Goal: Transaction & Acquisition: Download file/media

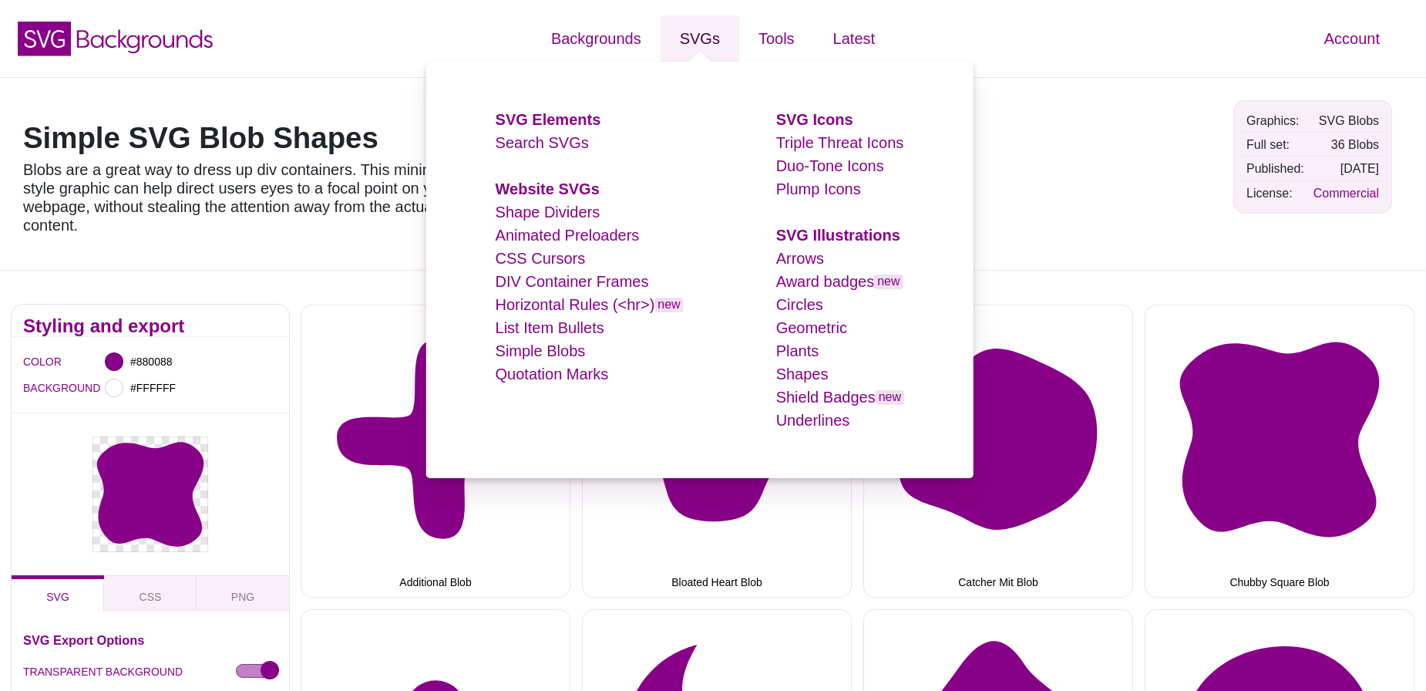
click at [697, 38] on link "SVGs" at bounding box center [700, 38] width 79 height 46
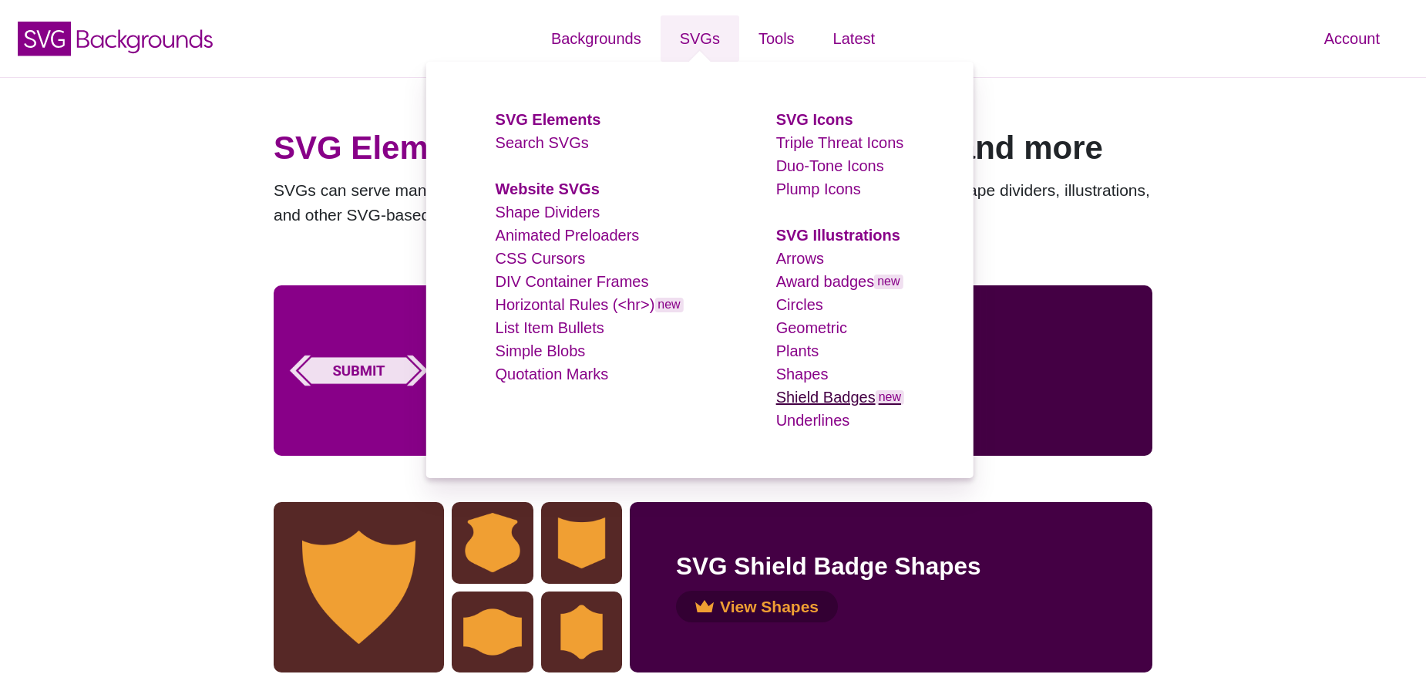
click at [799, 397] on link "Shield Badges new" at bounding box center [840, 396] width 128 height 17
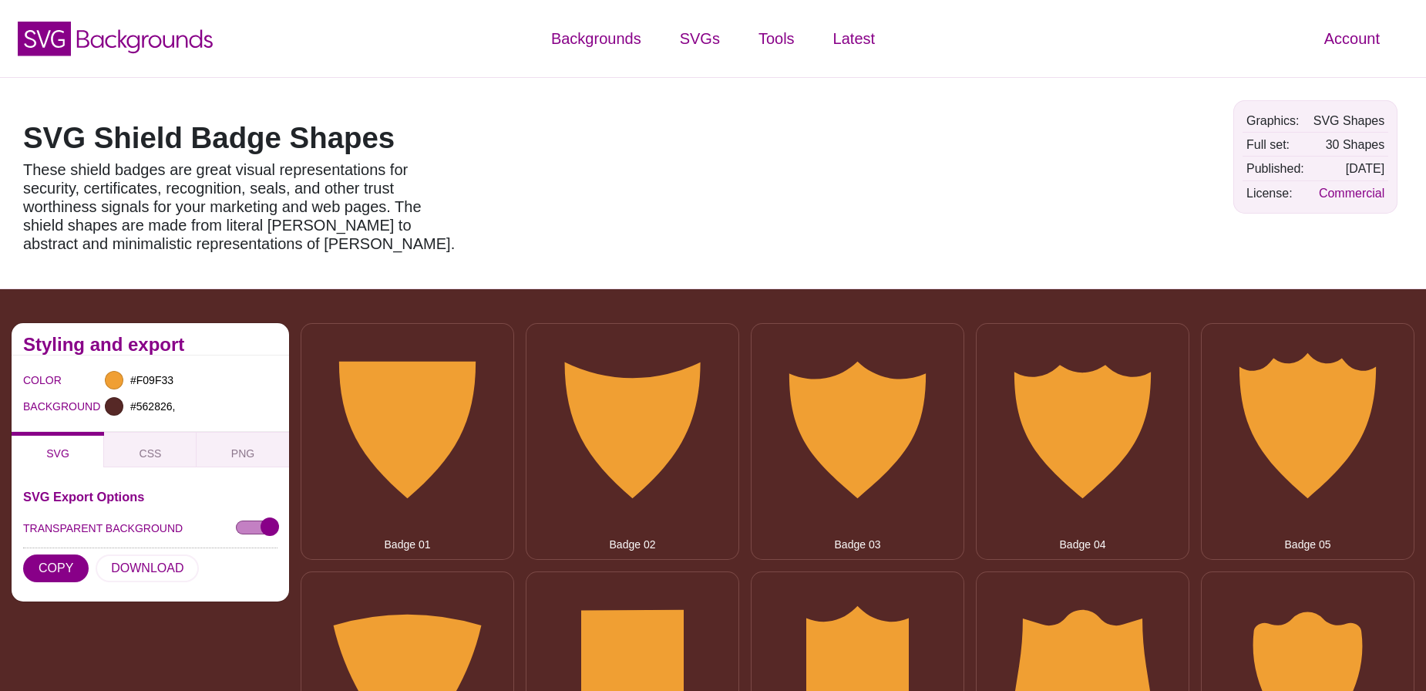
type input "#562826"
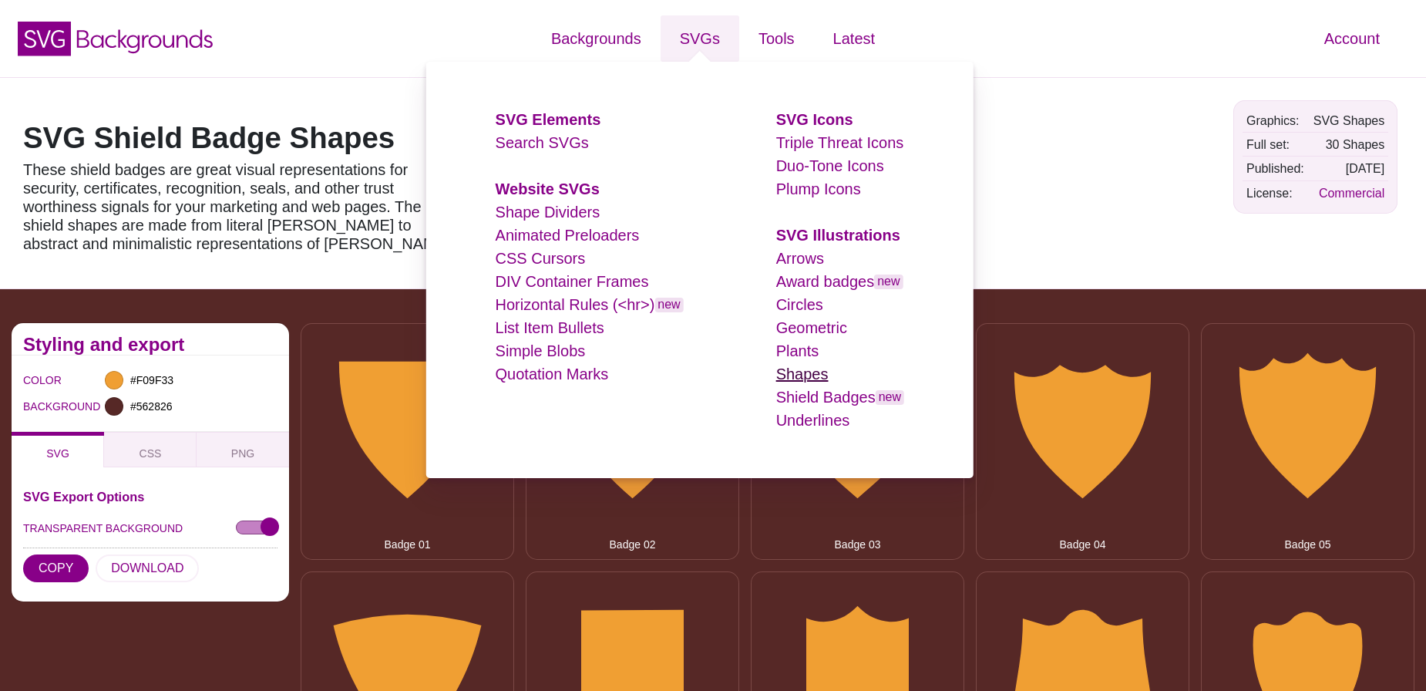
click at [795, 370] on link "Shapes" at bounding box center [802, 373] width 52 height 17
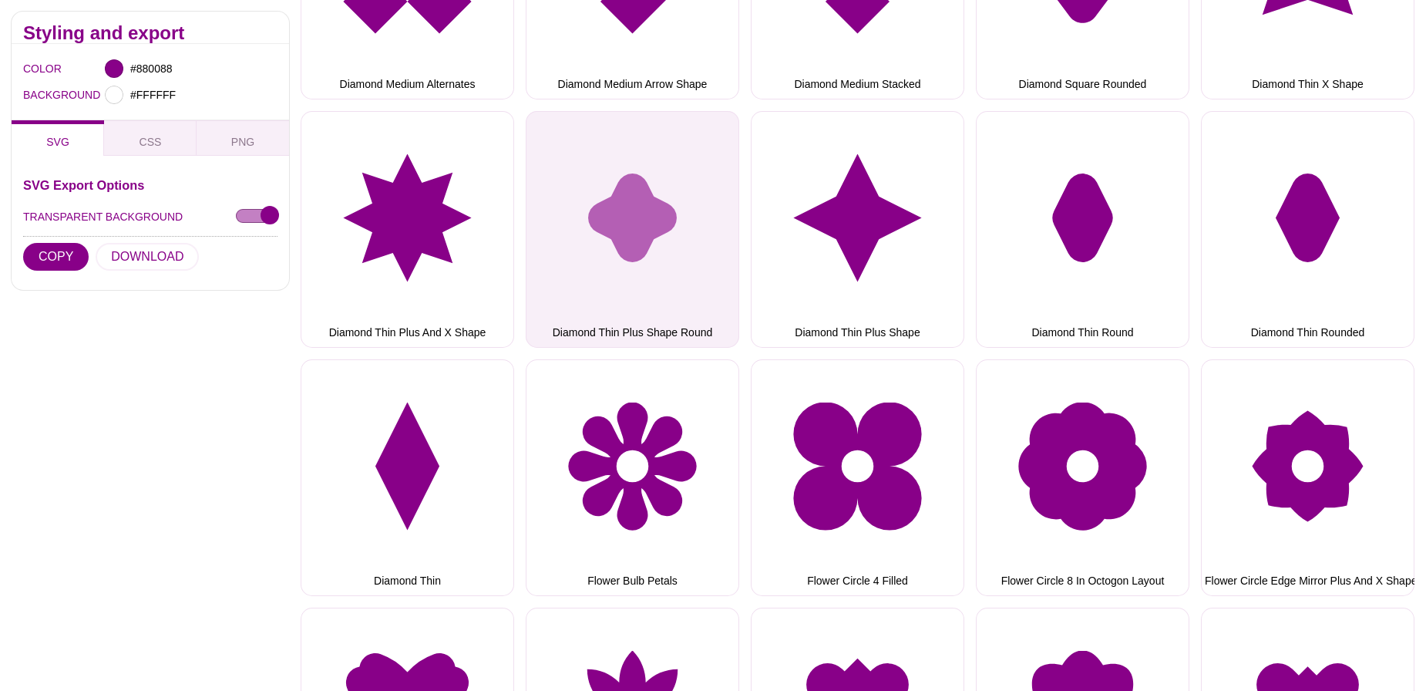
scroll to position [5221, 0]
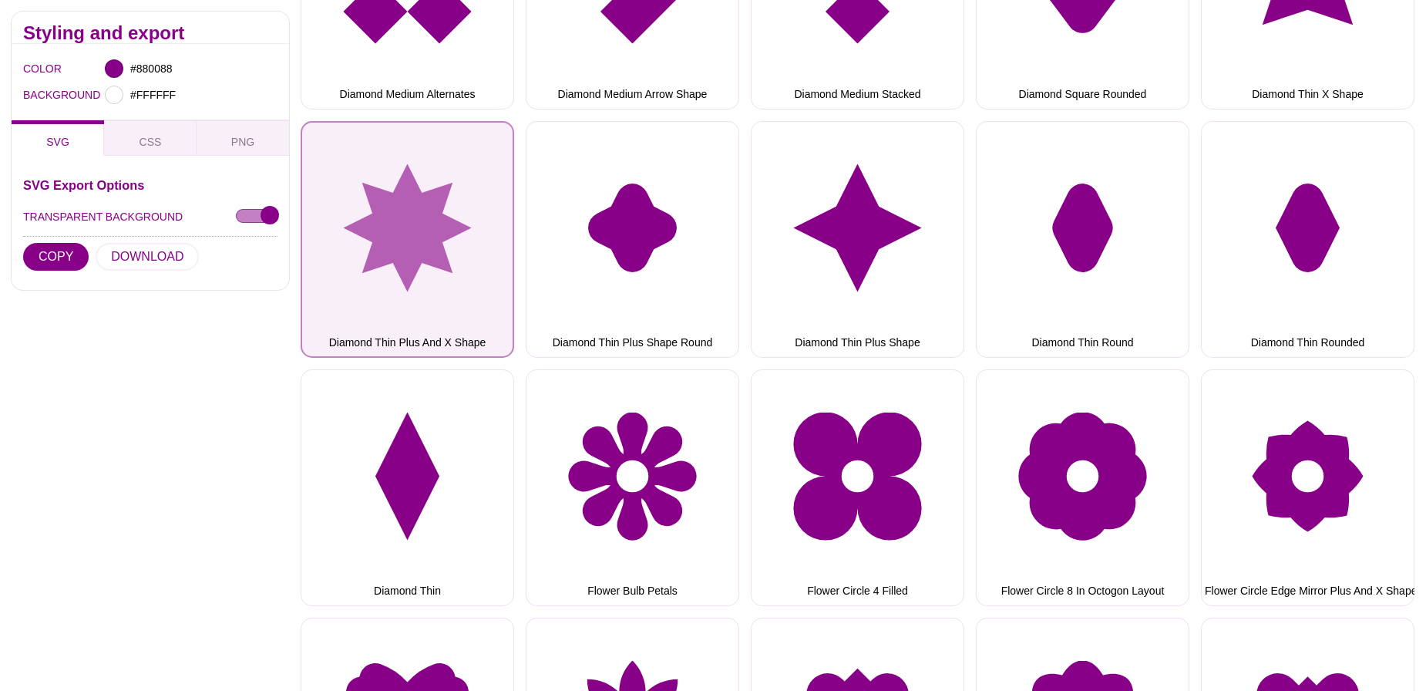
click at [383, 217] on button "Diamond Thin Plus And X Shape" at bounding box center [408, 239] width 214 height 237
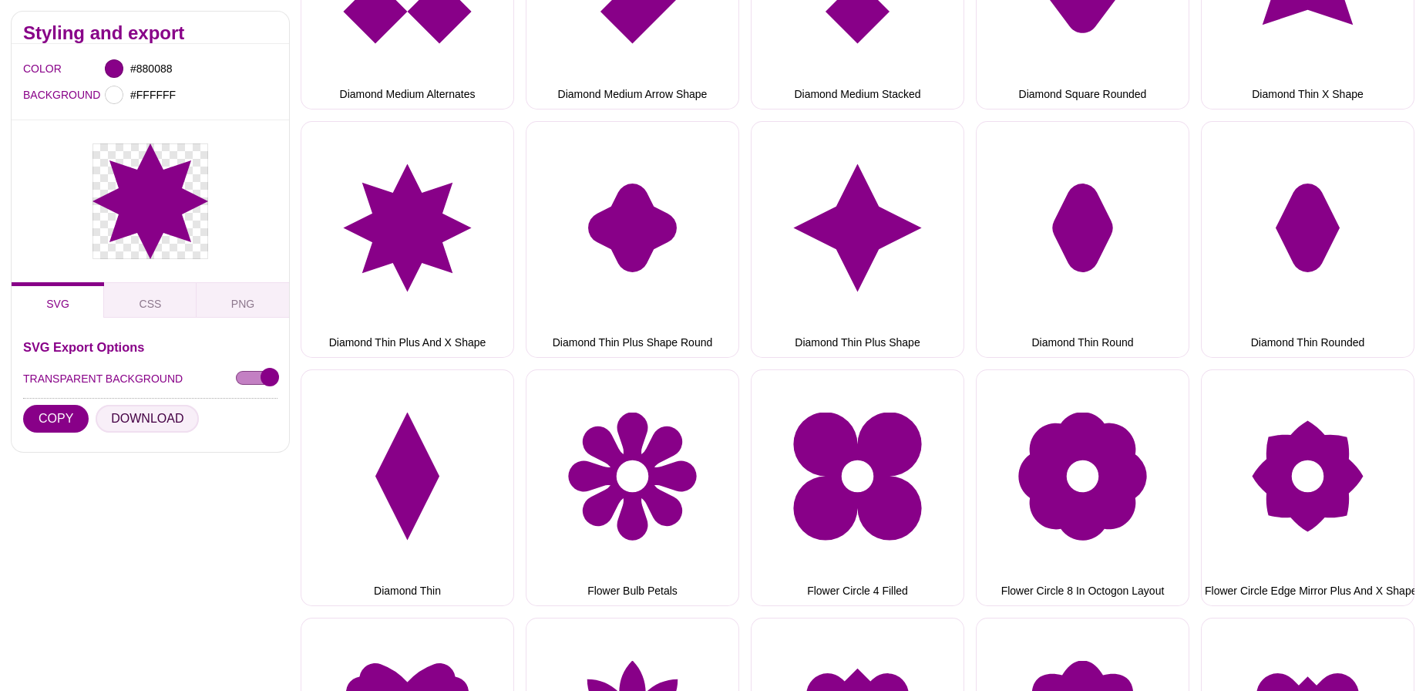
click at [156, 422] on button "DOWNLOAD" at bounding box center [147, 419] width 103 height 28
